Goal: Navigation & Orientation: Find specific page/section

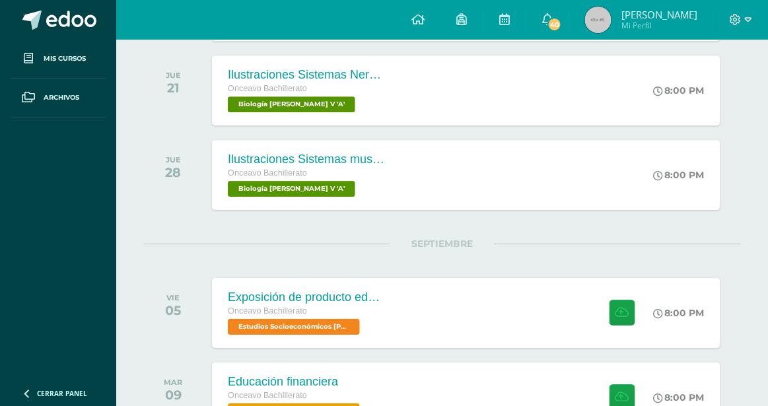
scroll to position [982, 0]
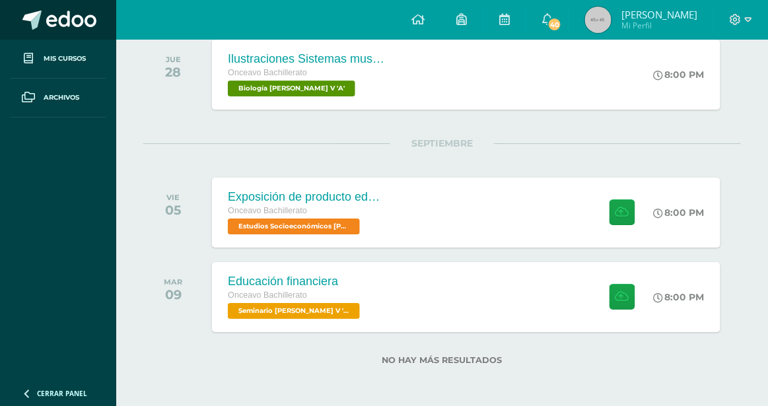
click at [67, 17] on span at bounding box center [71, 21] width 50 height 20
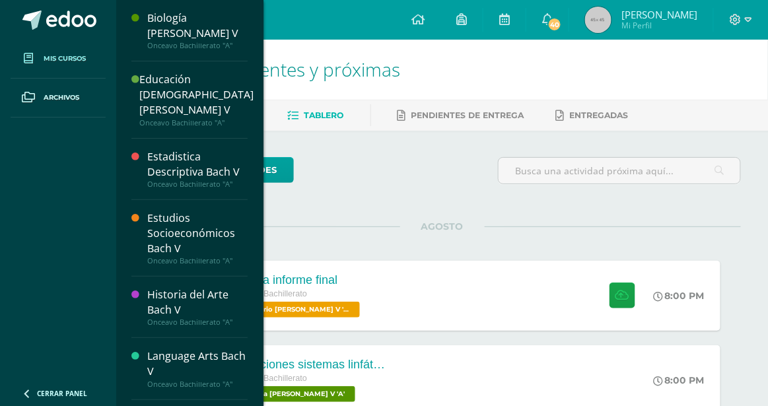
click at [56, 69] on link "Mis cursos" at bounding box center [58, 59] width 95 height 39
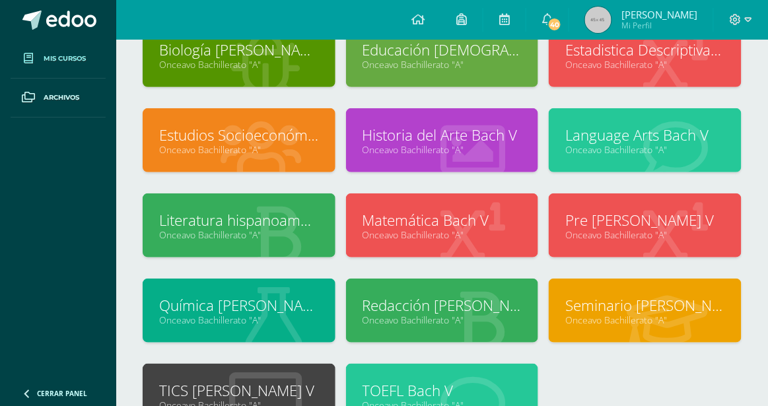
scroll to position [100, 0]
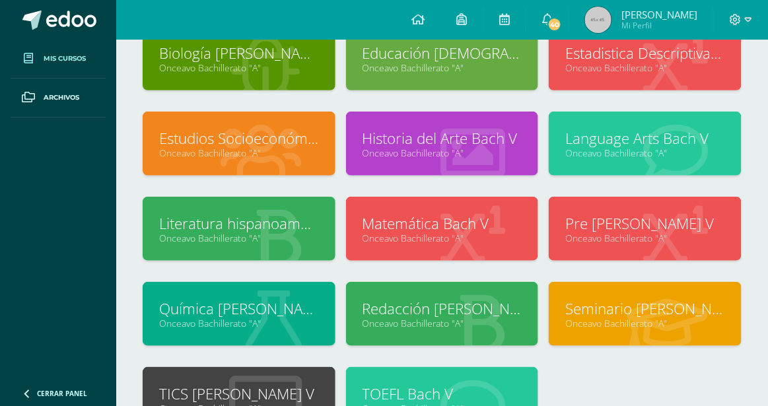
click at [612, 246] on div at bounding box center [676, 230] width 131 height 89
click at [608, 227] on link "Pre [PERSON_NAME] V" at bounding box center [645, 223] width 160 height 20
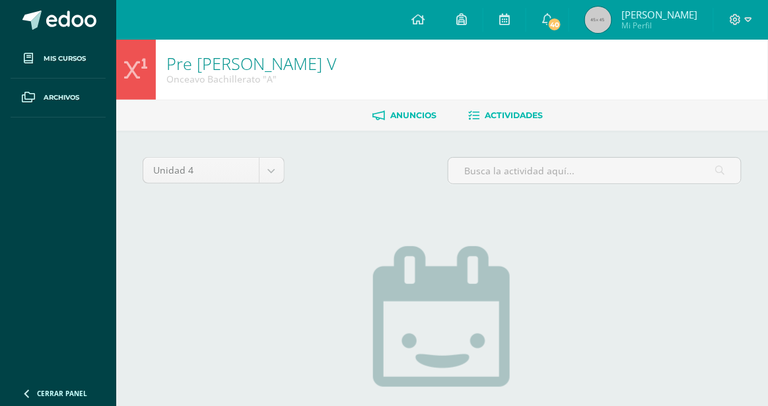
click at [404, 117] on span "Anuncios" at bounding box center [414, 115] width 46 height 10
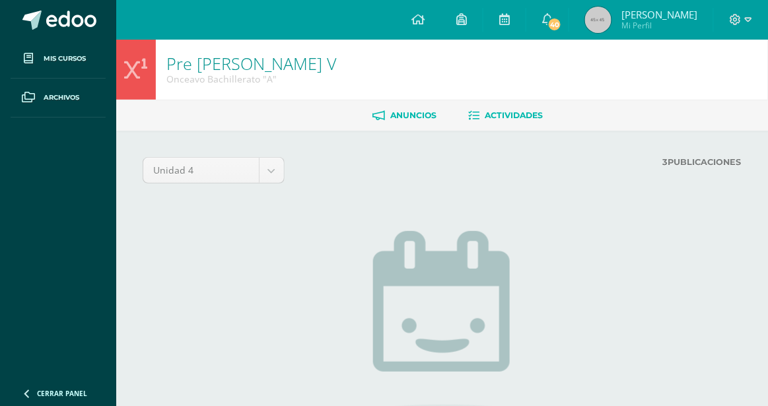
click at [511, 119] on span "Actividades" at bounding box center [515, 115] width 58 height 10
